Goal: Find specific page/section: Find specific page/section

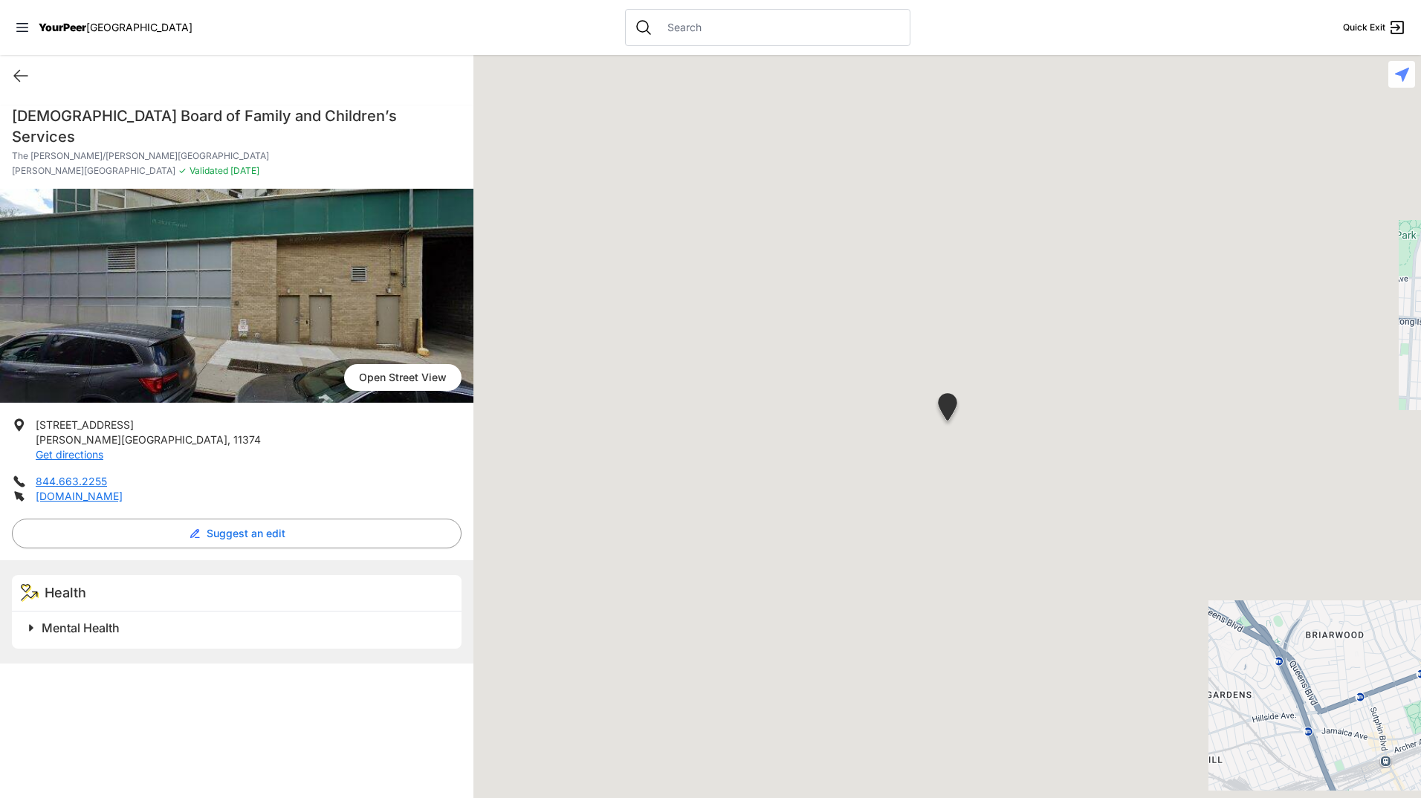
click at [193, 102] on div "Jewish Board of Family and Children’s Services The [PERSON_NAME]/[PERSON_NAME][…" at bounding box center [237, 380] width 474 height 567
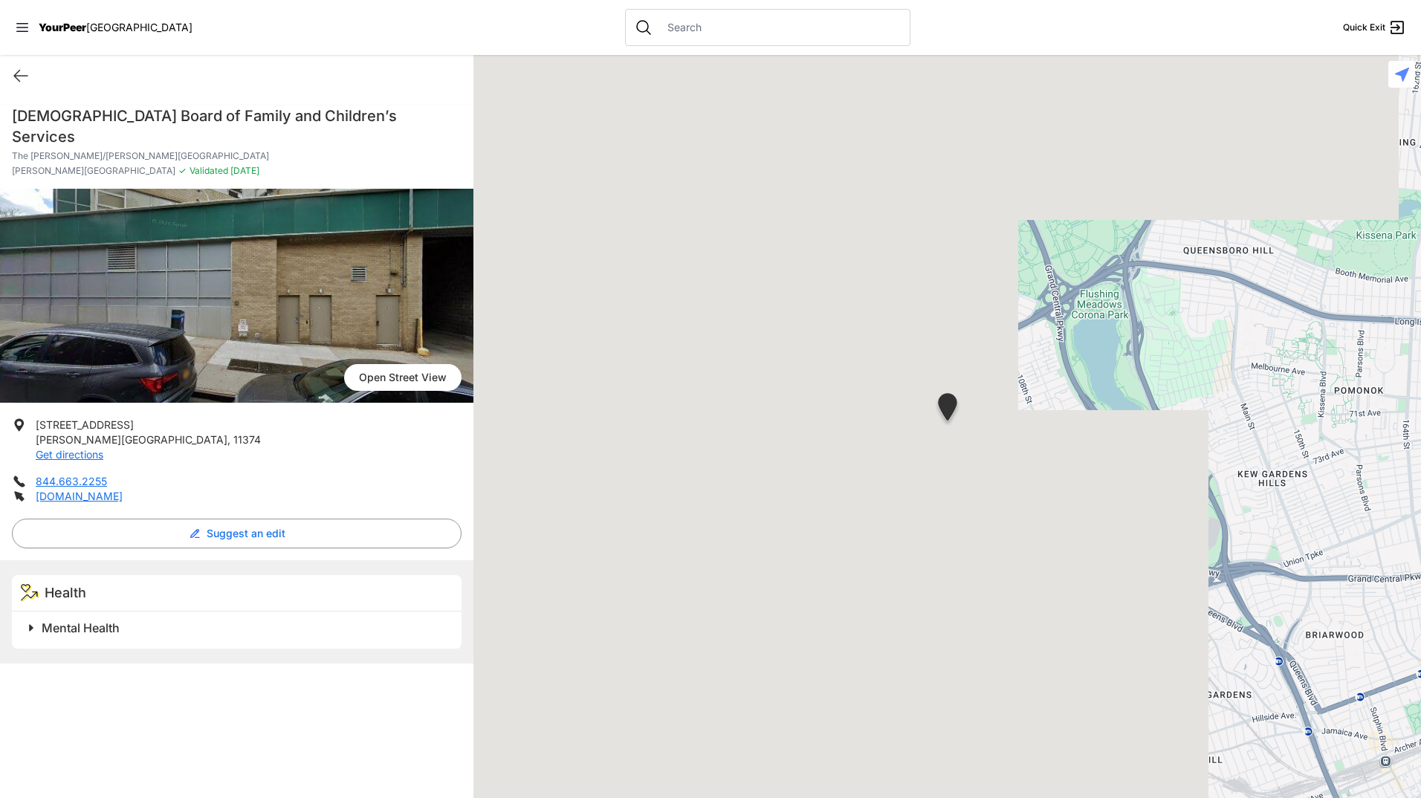
drag, startPoint x: 193, startPoint y: 102, endPoint x: 323, endPoint y: 152, distance: 139.3
click at [323, 165] on p "[PERSON_NAME] Park ✓ Validated [DATE]" at bounding box center [237, 171] width 450 height 12
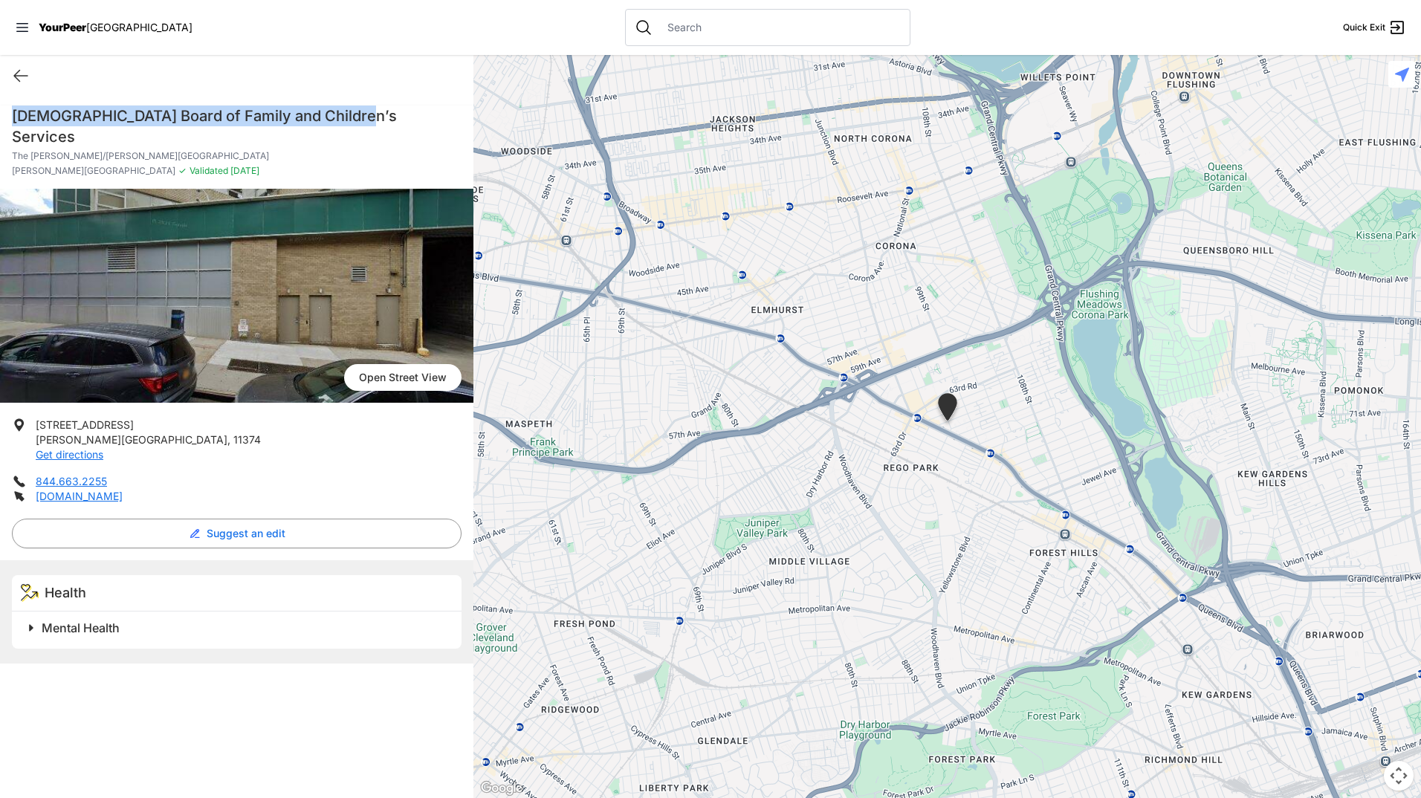
drag, startPoint x: 352, startPoint y: 113, endPoint x: 25, endPoint y: 88, distance: 328.8
click at [25, 88] on div "Quick Exit Jewish Board of Family and Children’s Services The [PERSON_NAME]/[PE…" at bounding box center [237, 426] width 474 height 743
copy h1 "[DEMOGRAPHIC_DATA] Board of Family and Children’s Services"
click at [21, 73] on icon at bounding box center [21, 76] width 18 height 18
